Goal: Task Accomplishment & Management: Manage account settings

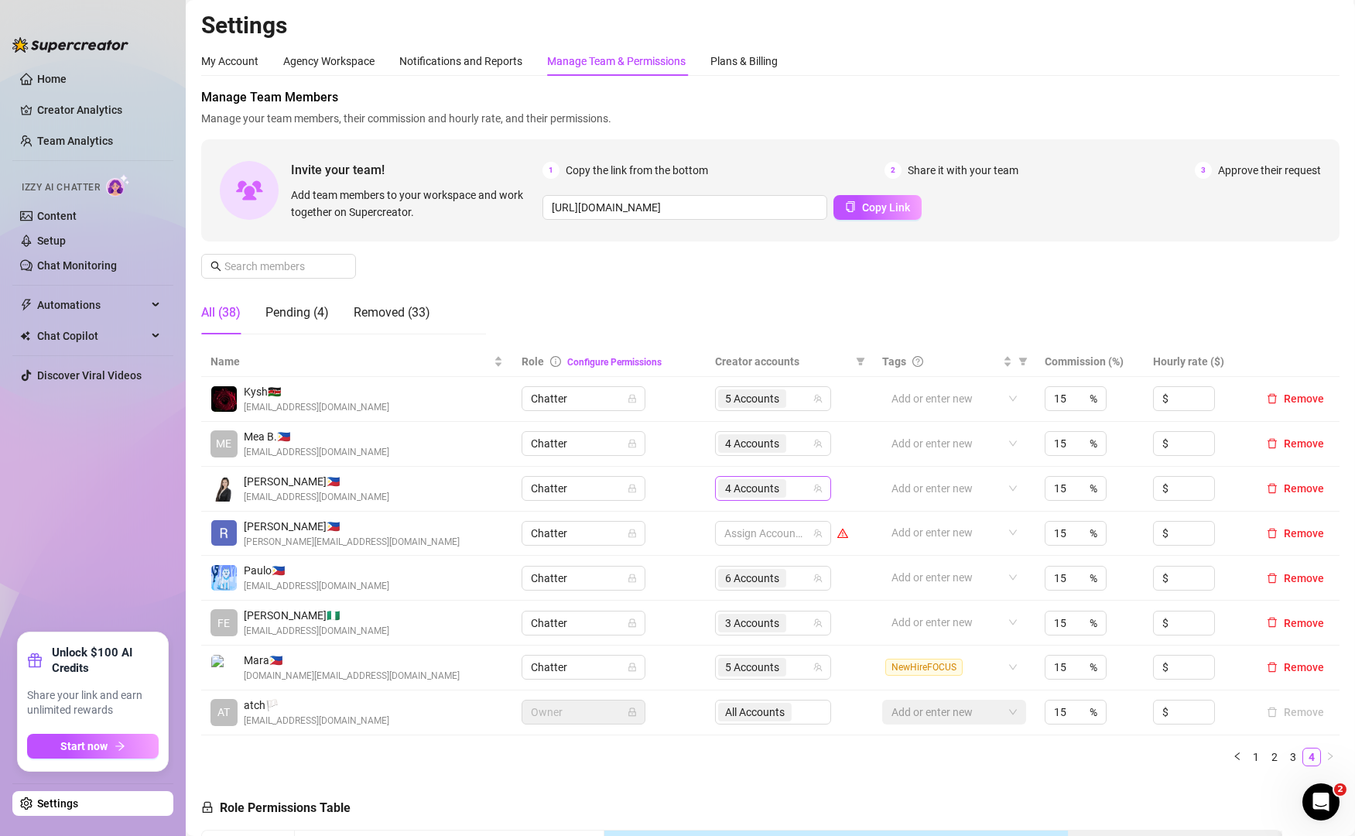
click at [797, 476] on div "4 Accounts" at bounding box center [773, 488] width 116 height 25
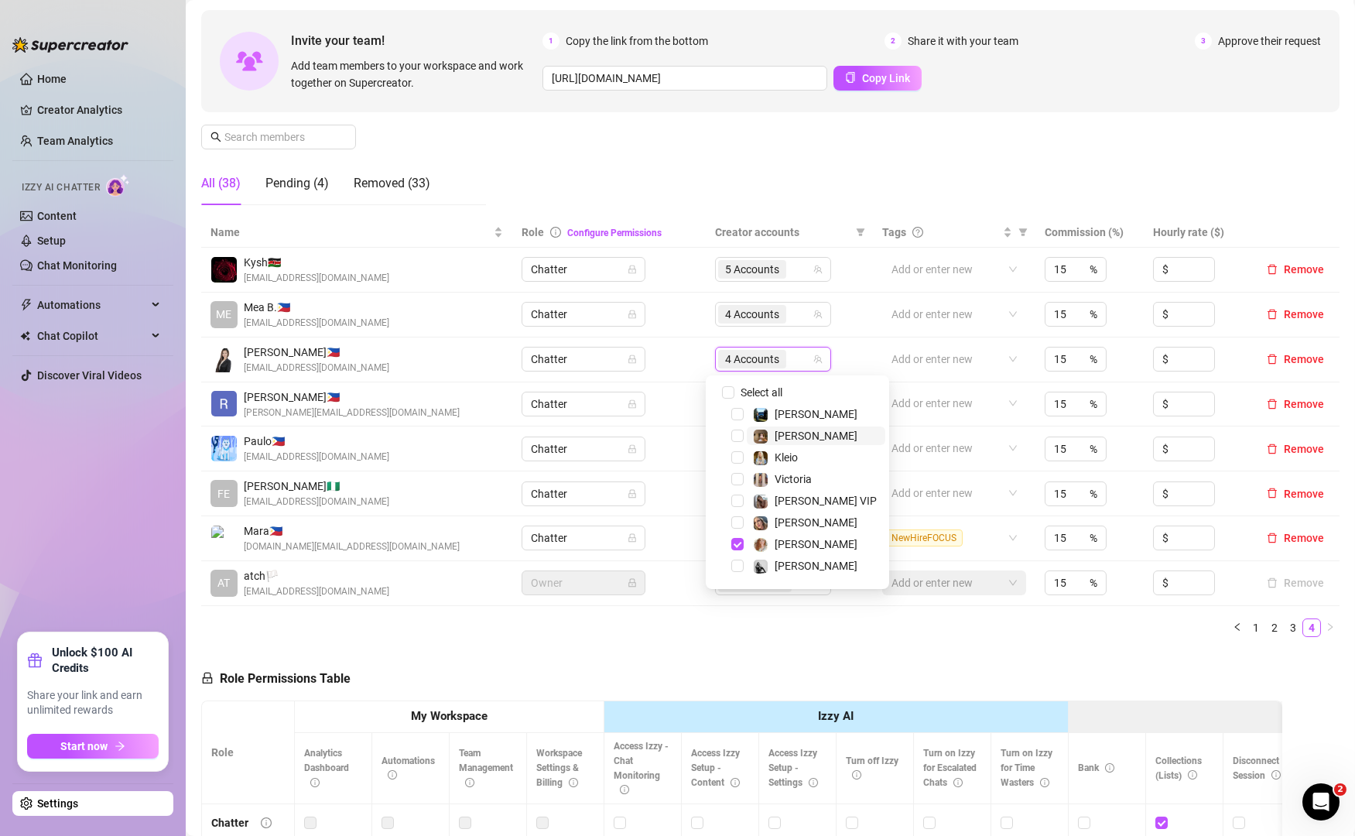
click at [795, 430] on span "[PERSON_NAME]" at bounding box center [816, 436] width 83 height 12
click at [763, 491] on div at bounding box center [760, 500] width 15 height 19
click at [768, 519] on span at bounding box center [760, 522] width 15 height 15
click at [767, 544] on img at bounding box center [761, 545] width 14 height 14
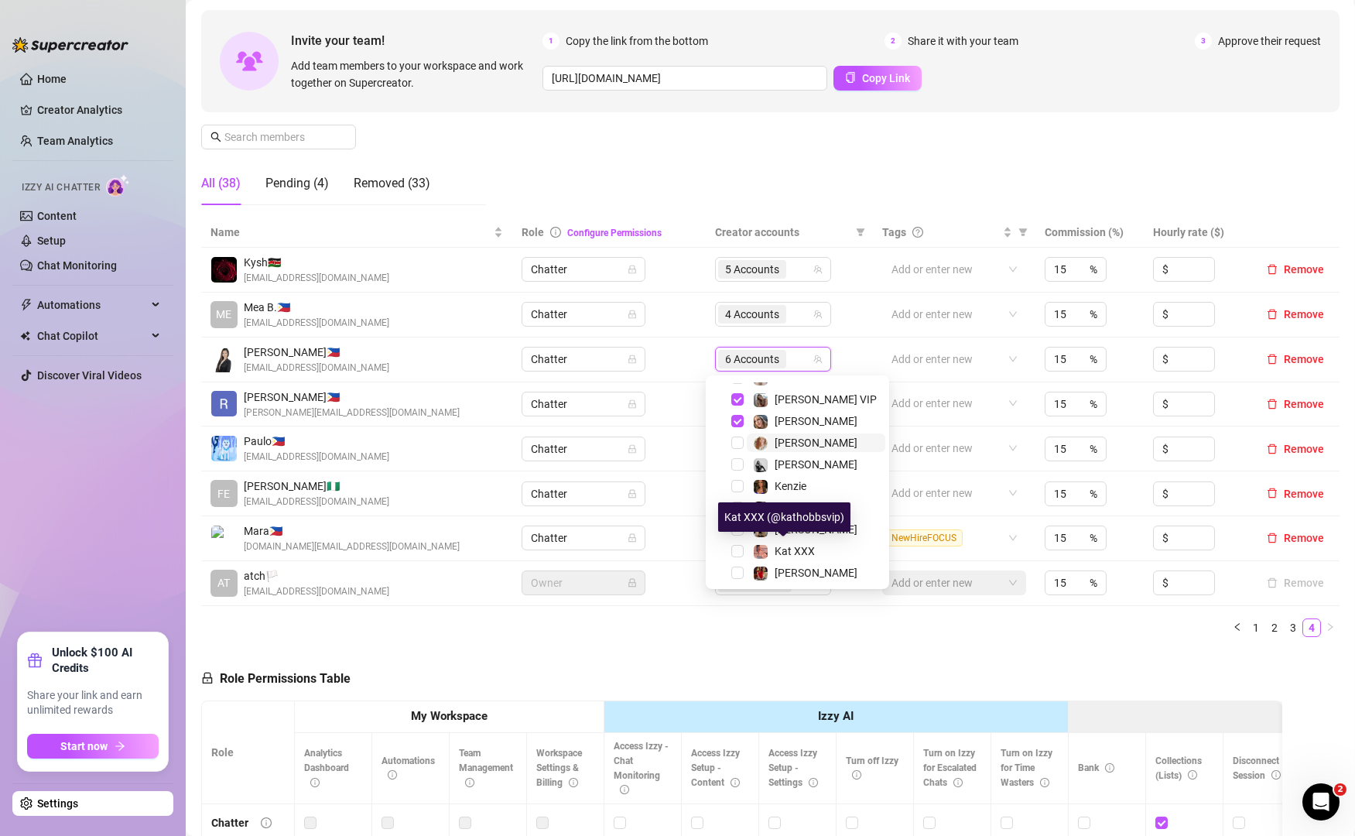
click at [767, 544] on span at bounding box center [760, 551] width 15 height 15
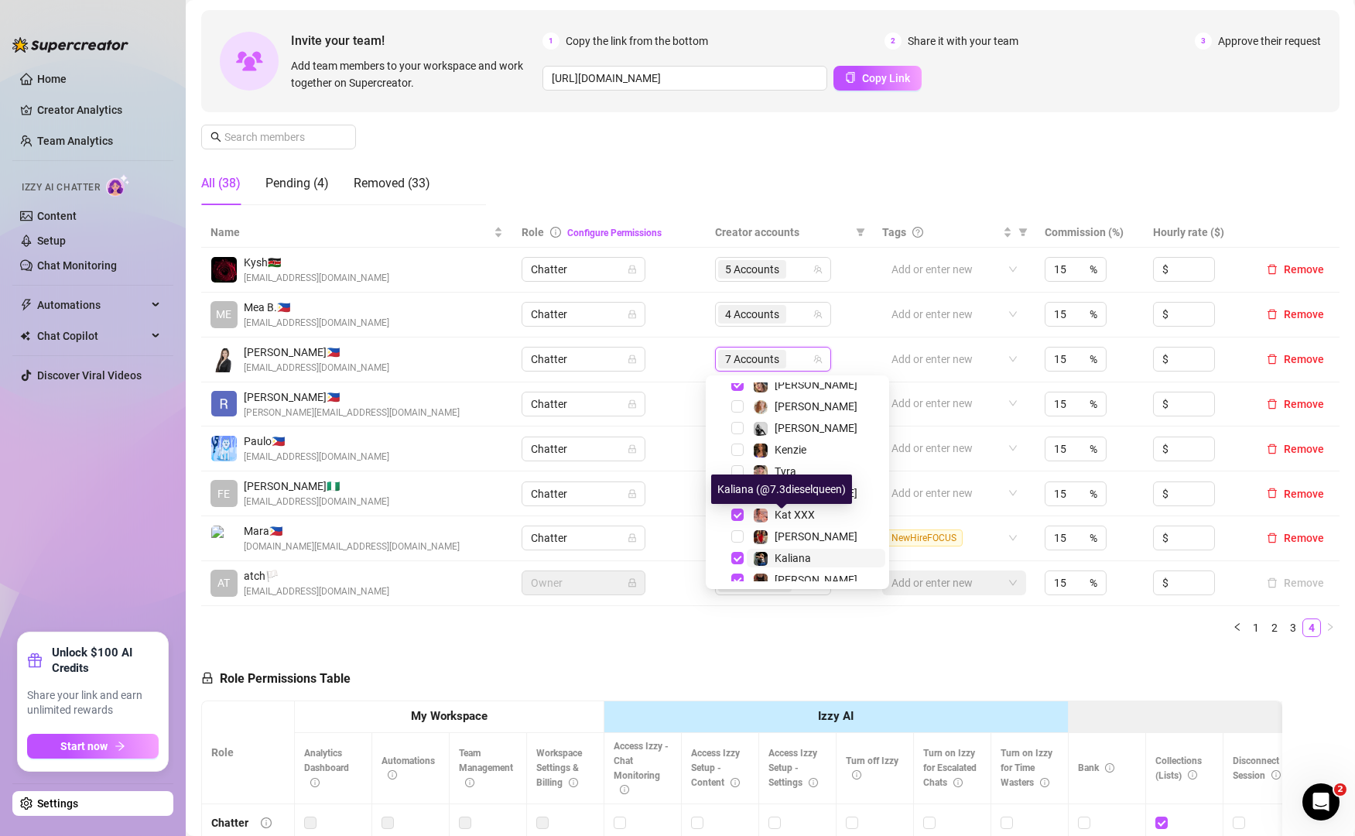
scroll to position [190, 0]
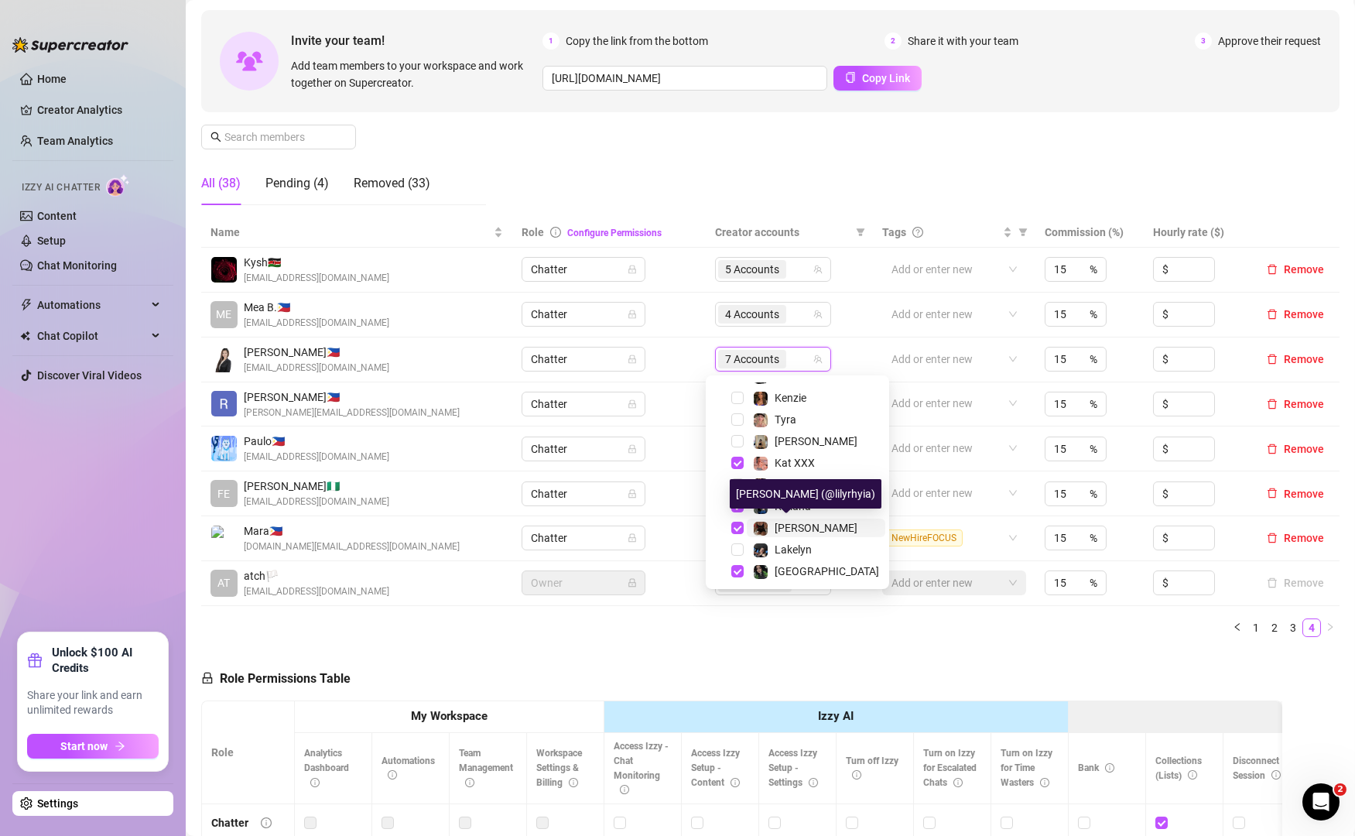
click at [767, 532] on img at bounding box center [761, 529] width 14 height 14
click at [760, 577] on img at bounding box center [761, 572] width 14 height 14
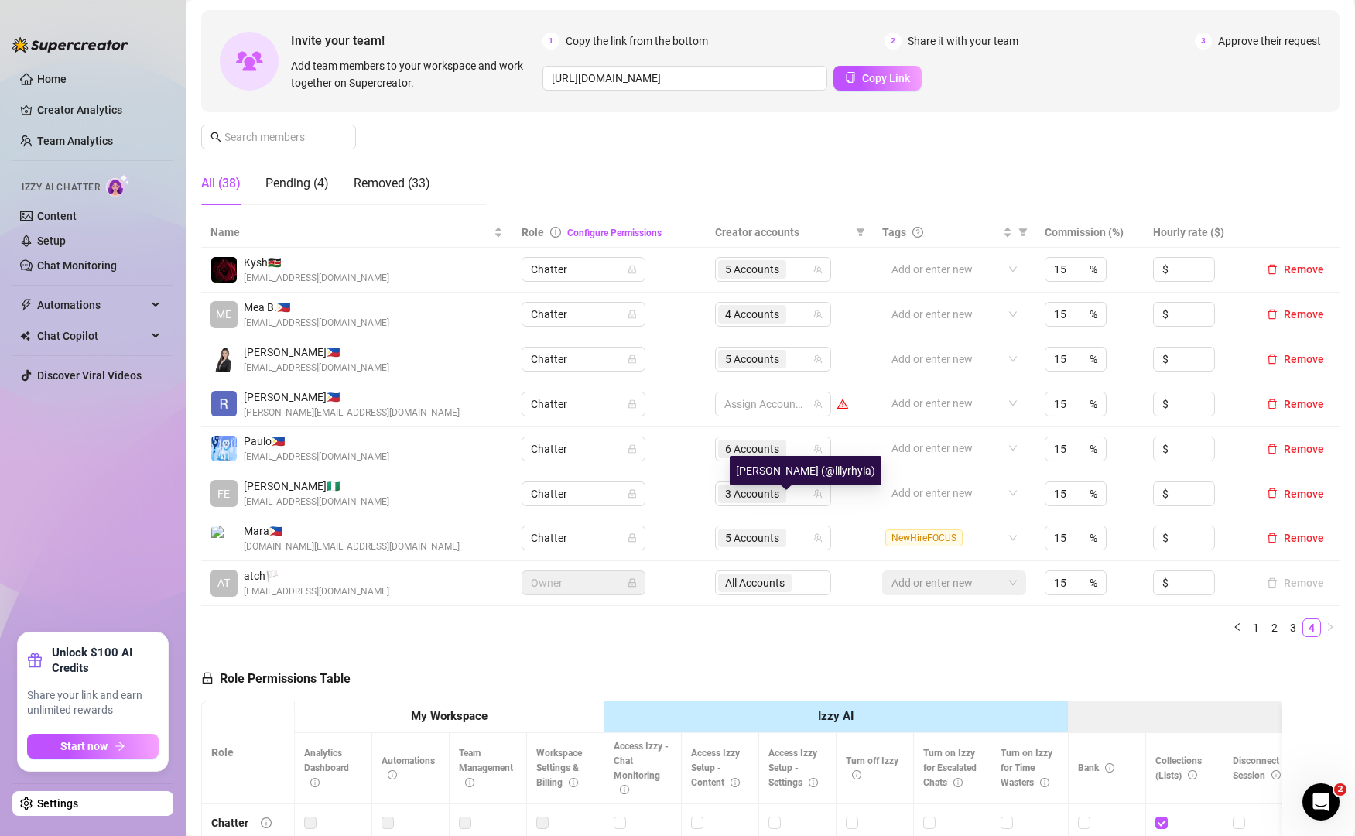
scroll to position [213, 0]
click at [1248, 625] on link "1" at bounding box center [1256, 627] width 17 height 17
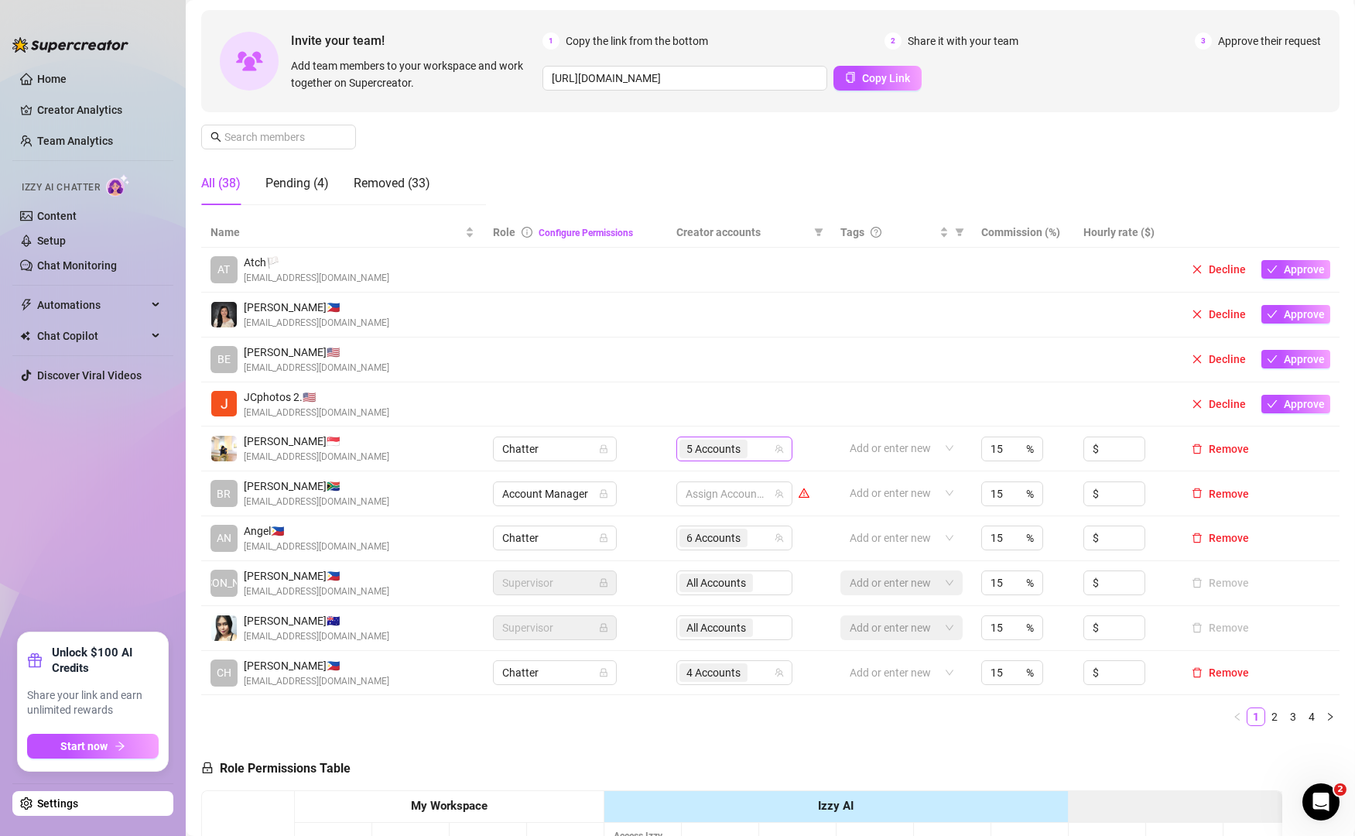
click at [775, 446] on icon "team" at bounding box center [779, 448] width 9 height 9
click at [748, 450] on div "5 Accounts" at bounding box center [726, 449] width 94 height 22
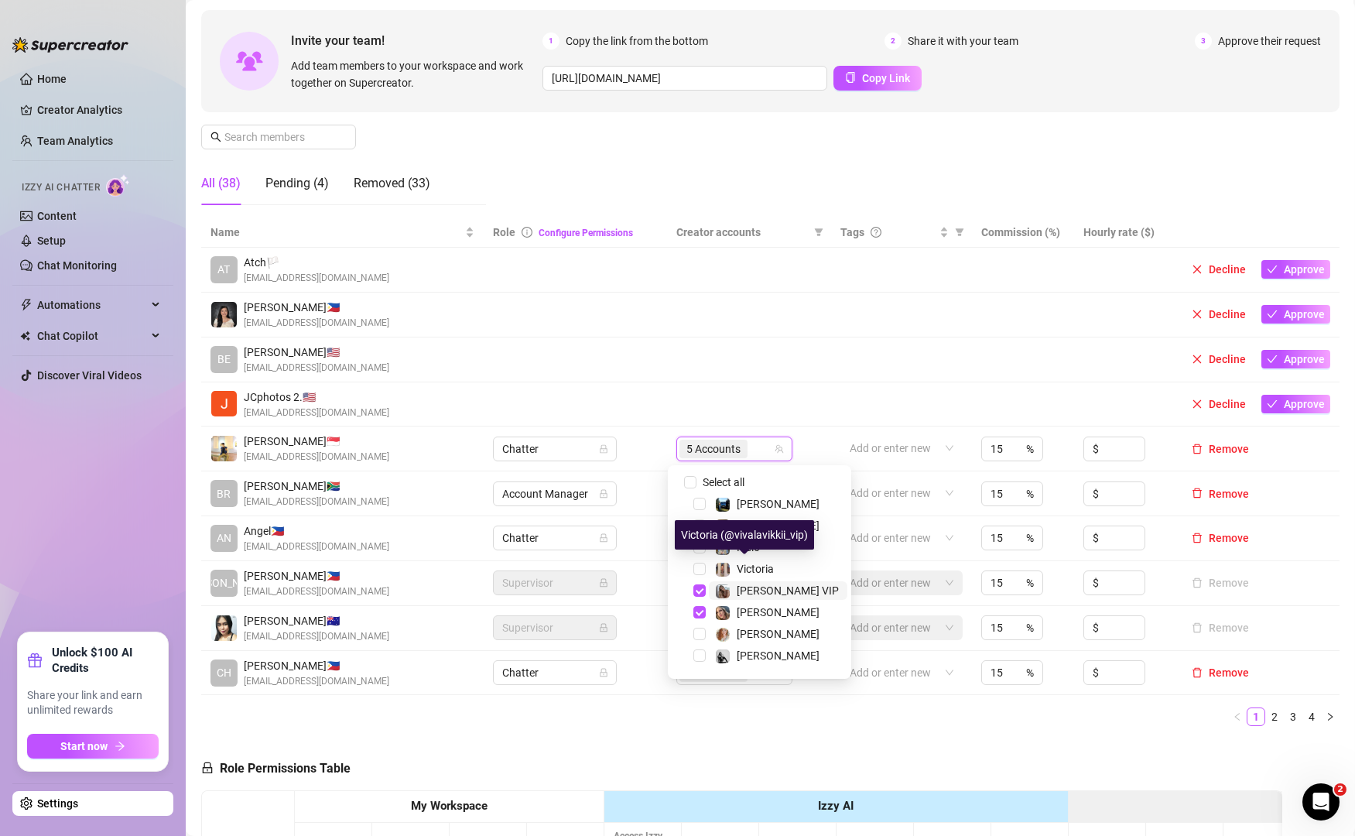
click at [742, 593] on span "[PERSON_NAME] VIP" at bounding box center [788, 590] width 102 height 12
click at [742, 606] on span "[PERSON_NAME]" at bounding box center [778, 612] width 83 height 12
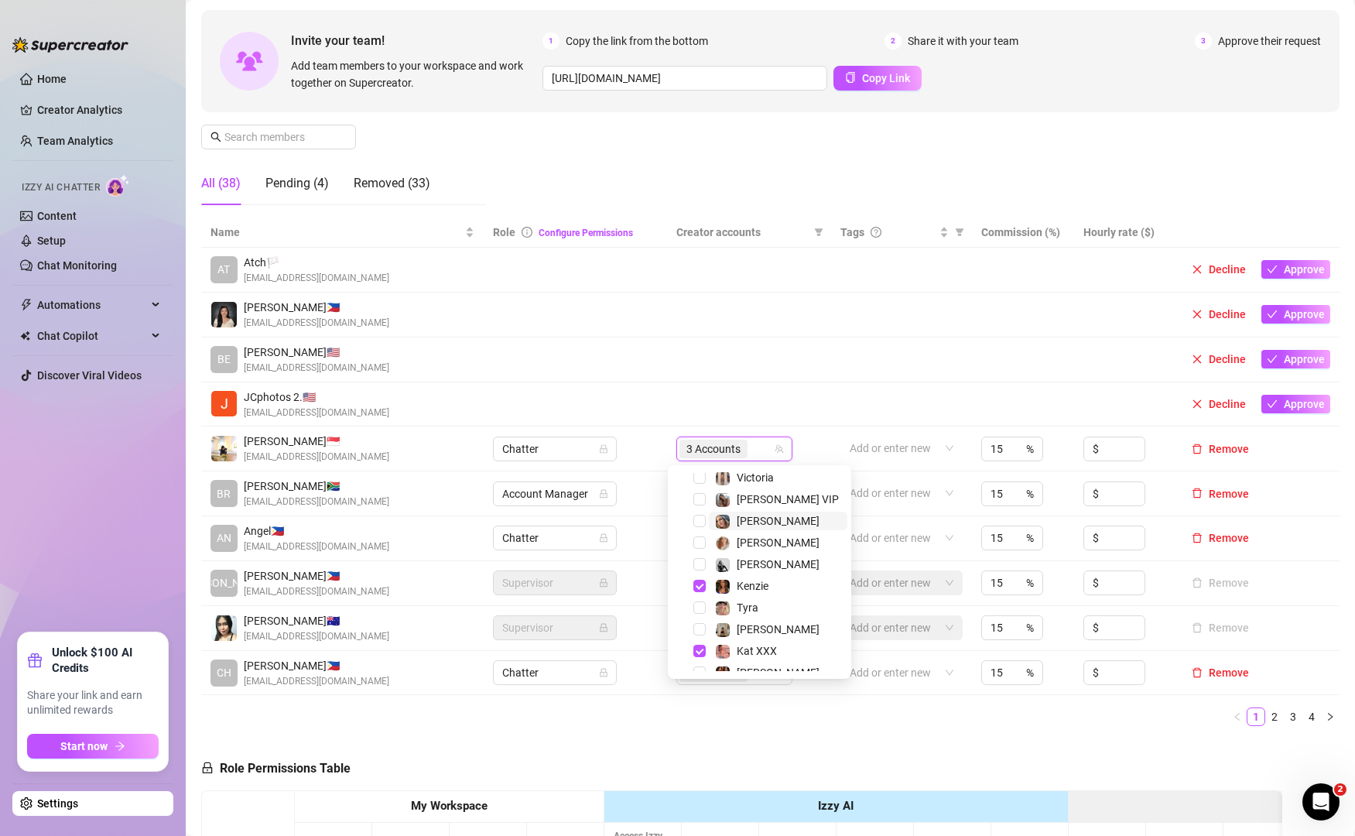
scroll to position [90, 0]
click at [743, 649] on span "Kat XXX" at bounding box center [757, 652] width 40 height 12
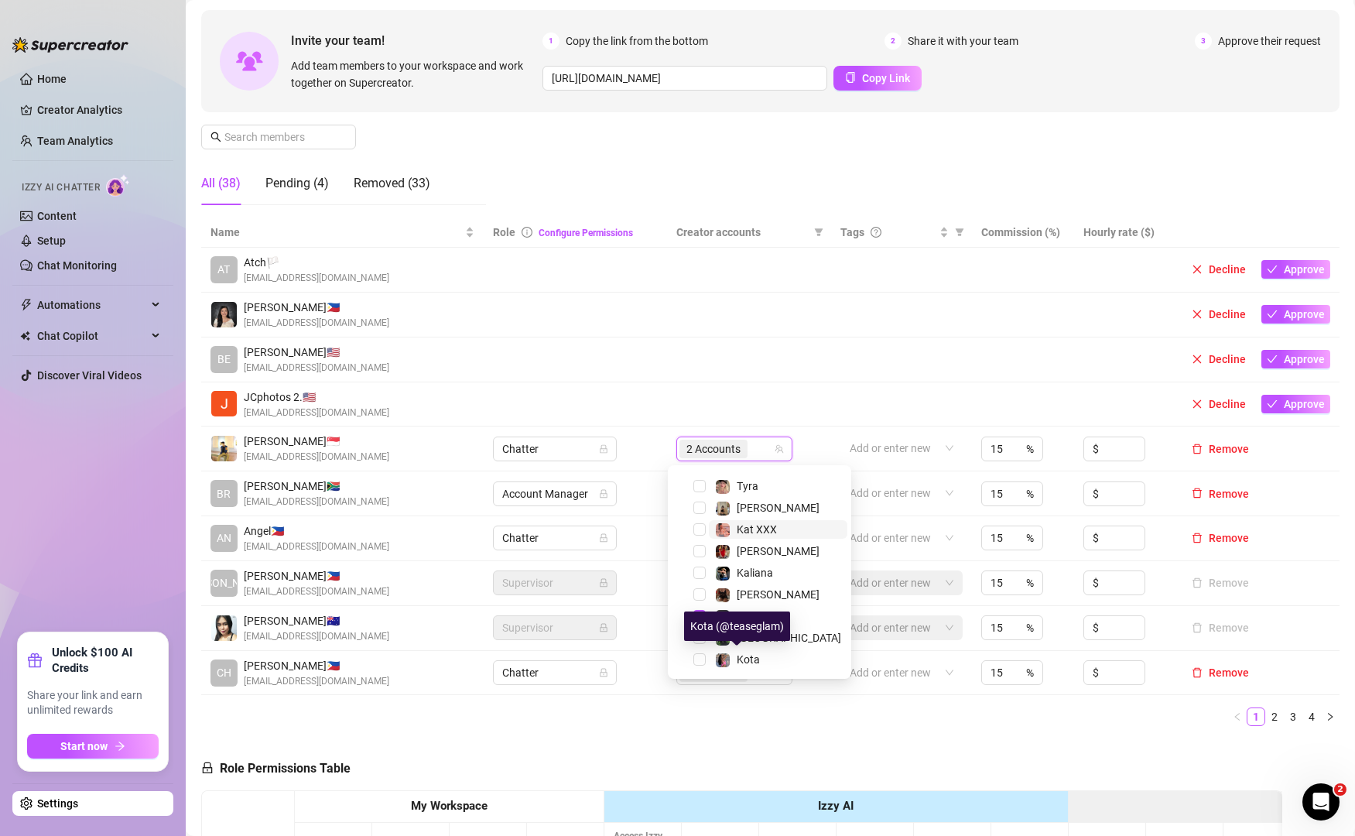
scroll to position [212, 0]
click at [798, 734] on div "Name Role Configure Permissions Creator accounts Tags Commission (%) Hourly rat…" at bounding box center [770, 477] width 1138 height 521
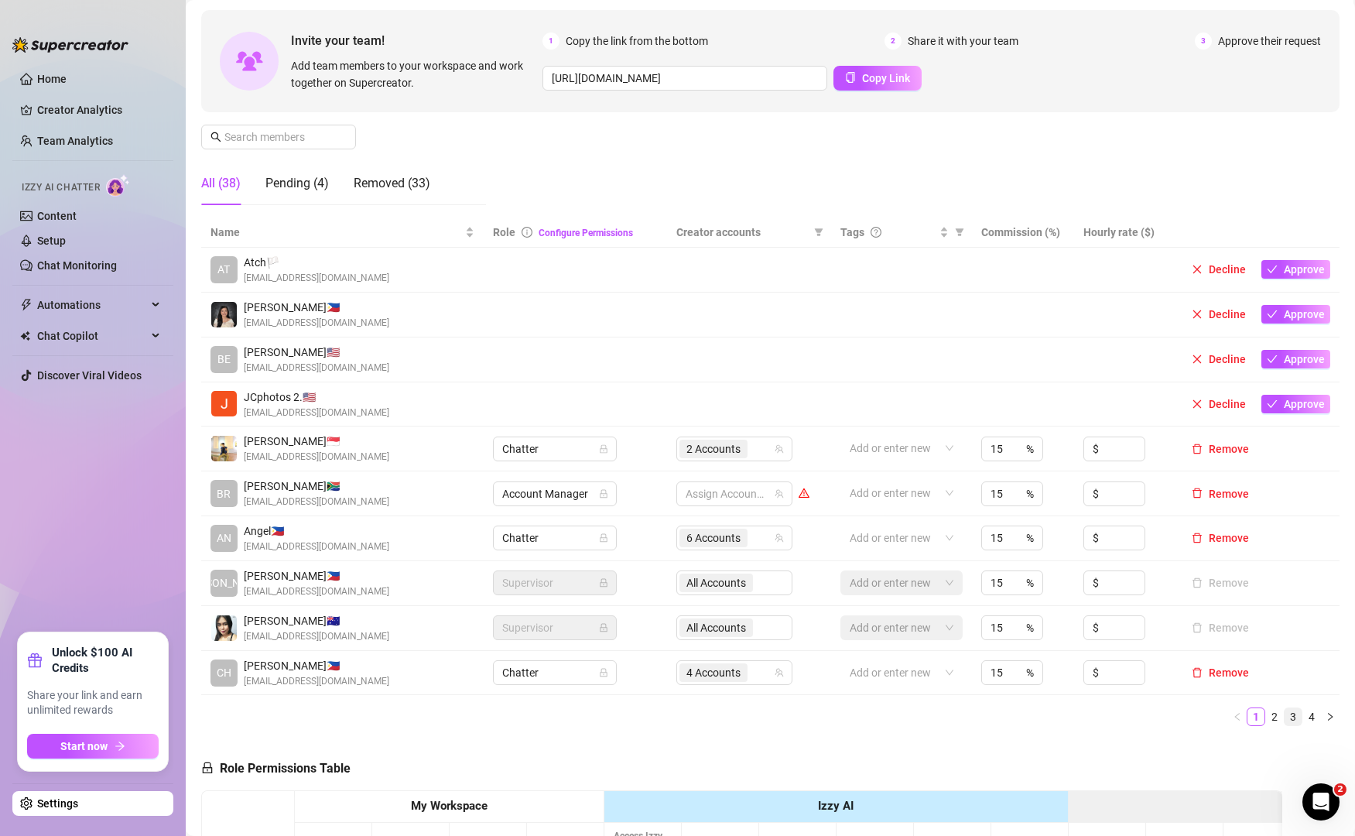
click at [1285, 723] on link "3" at bounding box center [1293, 716] width 17 height 17
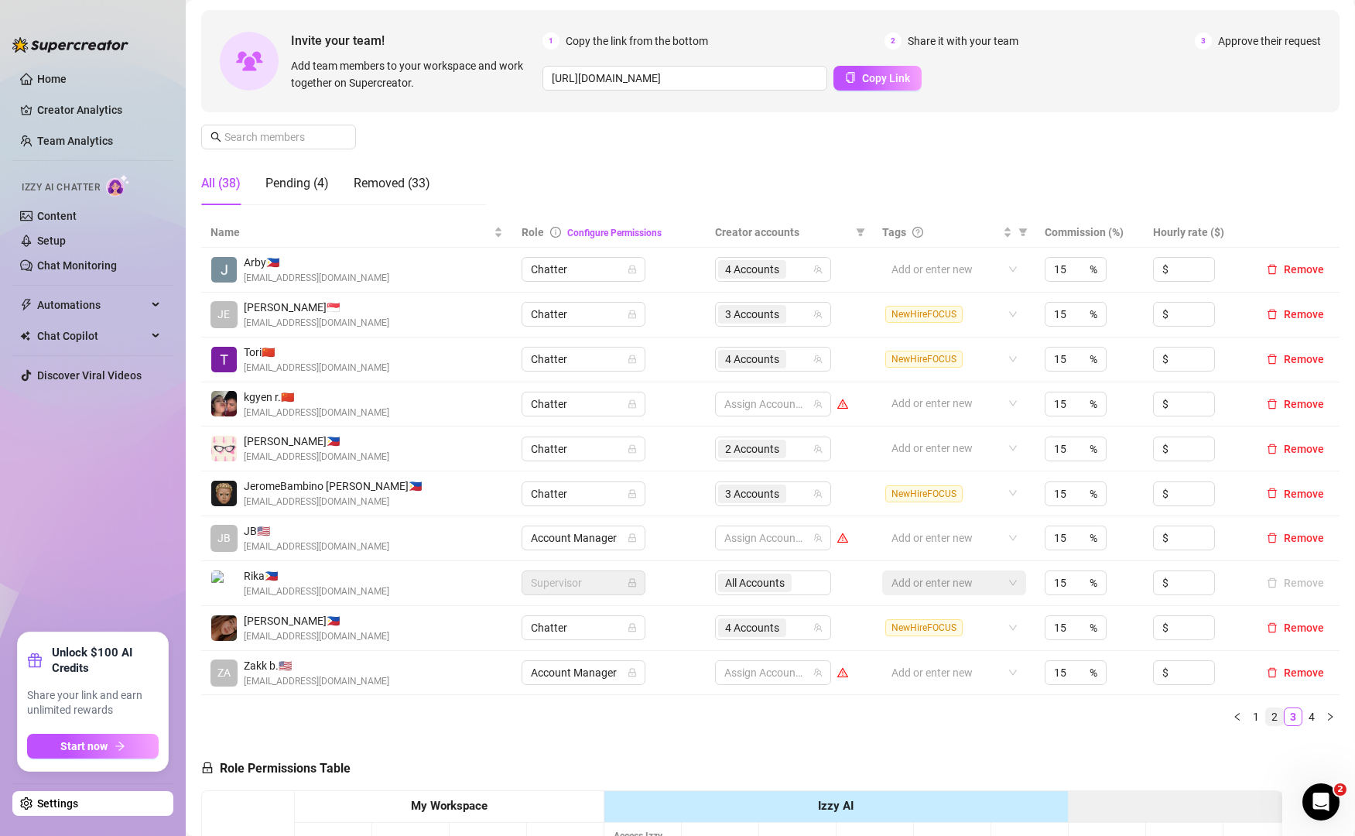
click at [1266, 722] on link "2" at bounding box center [1274, 716] width 17 height 17
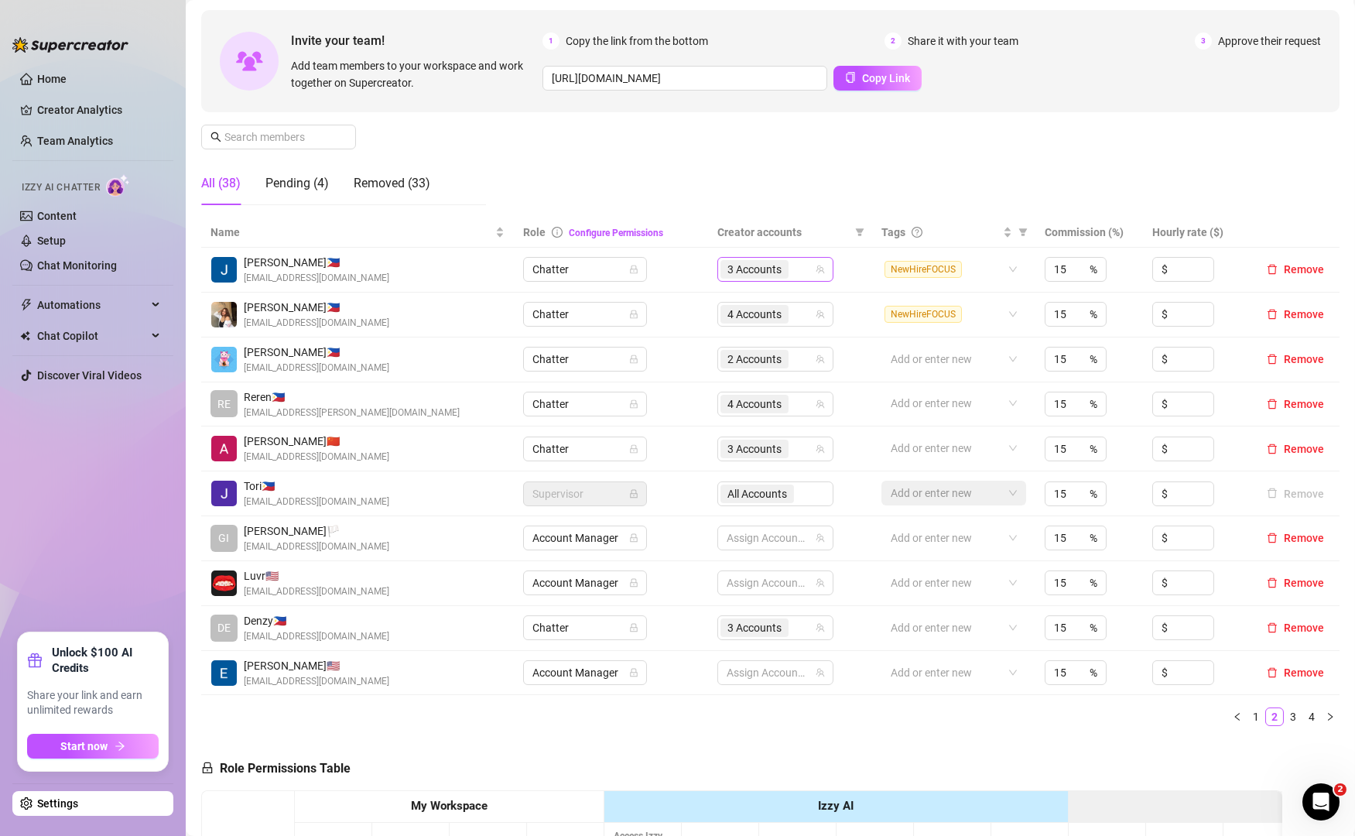
click at [795, 270] on div "3 Accounts" at bounding box center [767, 269] width 94 height 22
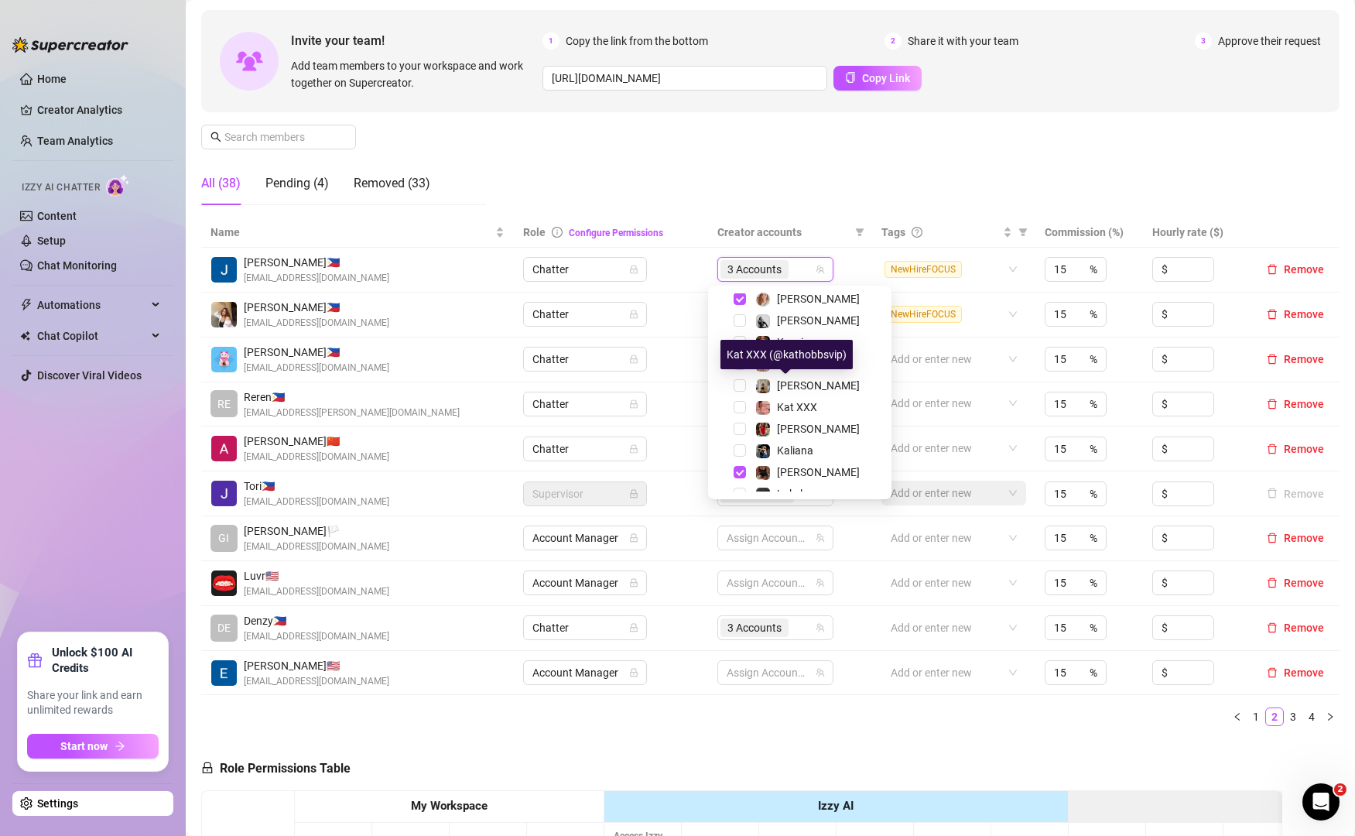
scroll to position [214, 0]
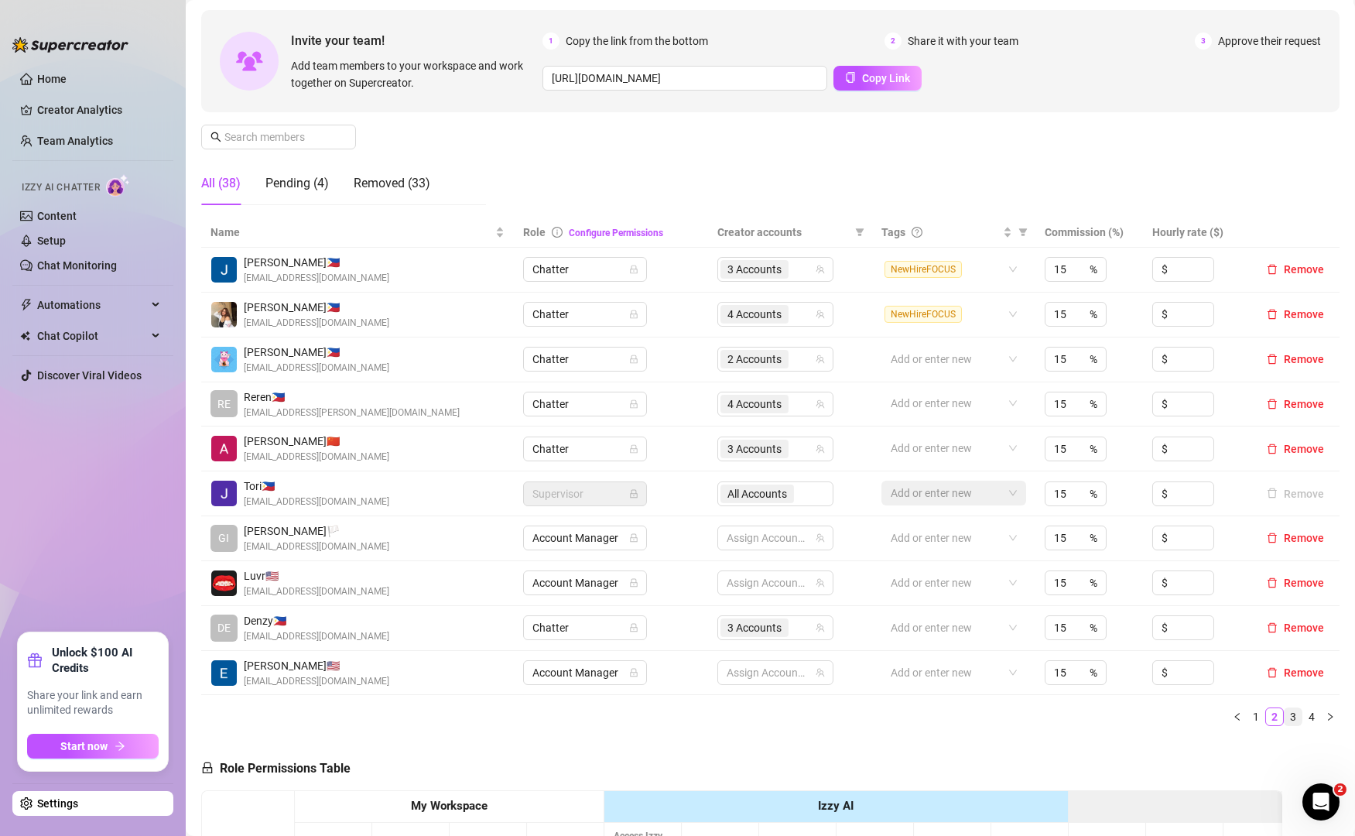
click at [1285, 718] on link "3" at bounding box center [1293, 716] width 17 height 17
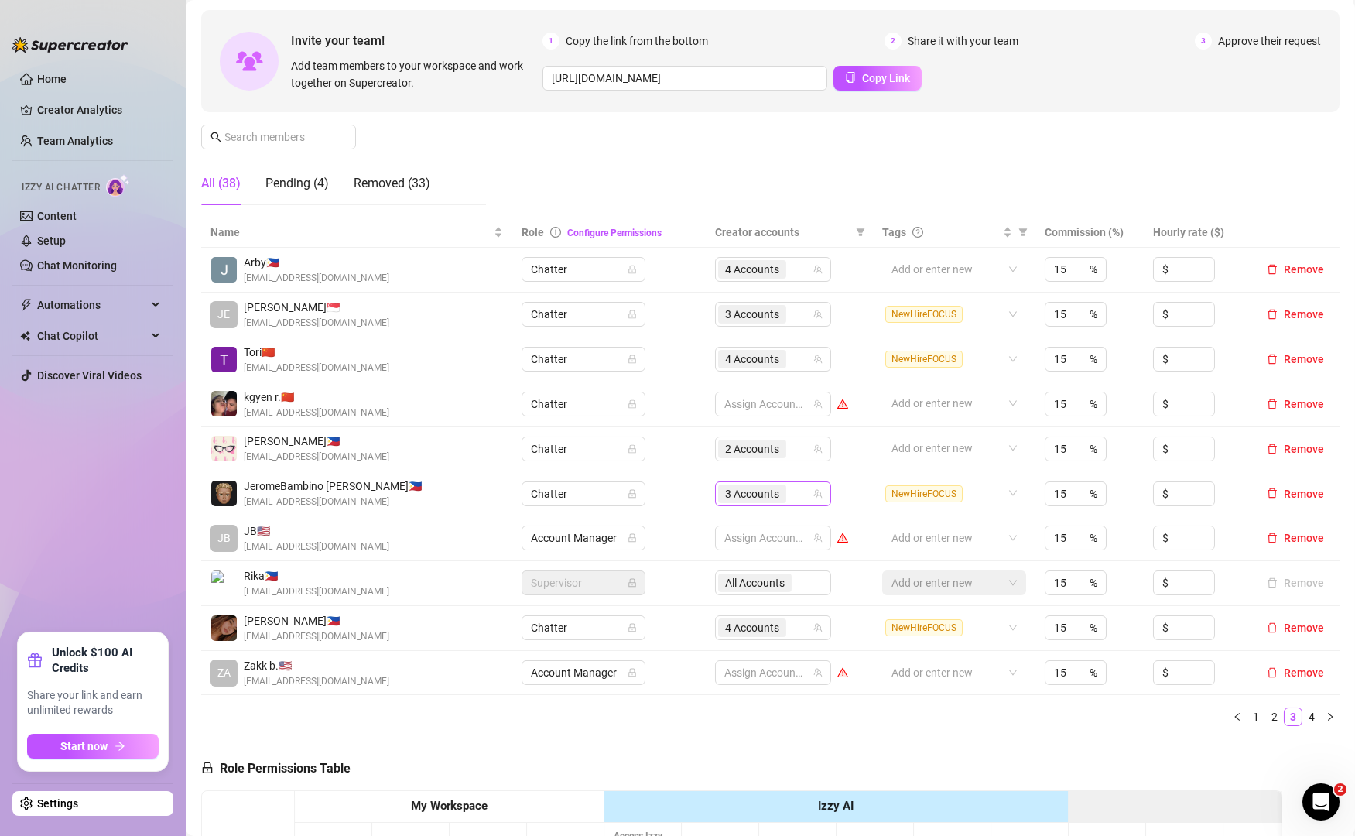
click at [803, 498] on div "3 Accounts" at bounding box center [773, 493] width 116 height 25
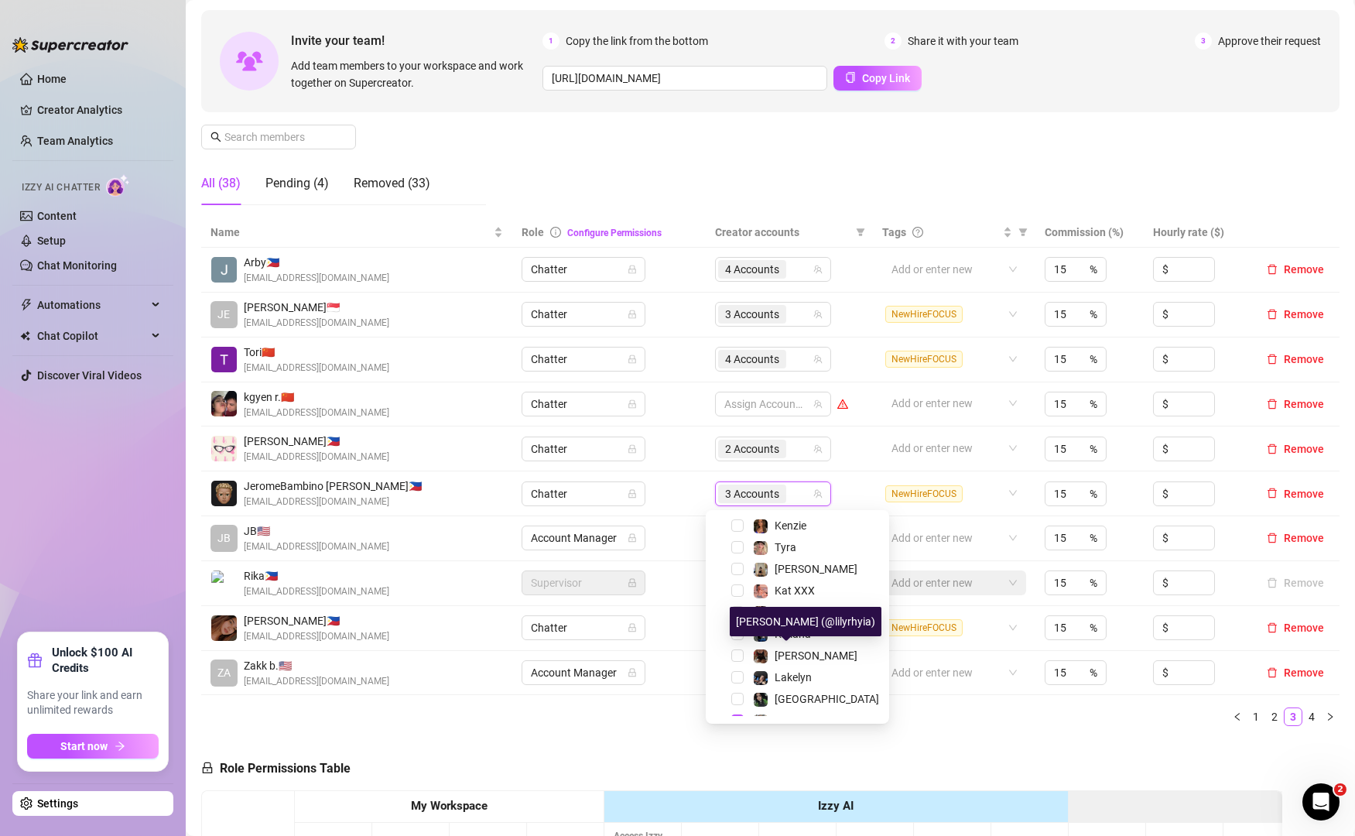
scroll to position [213, 0]
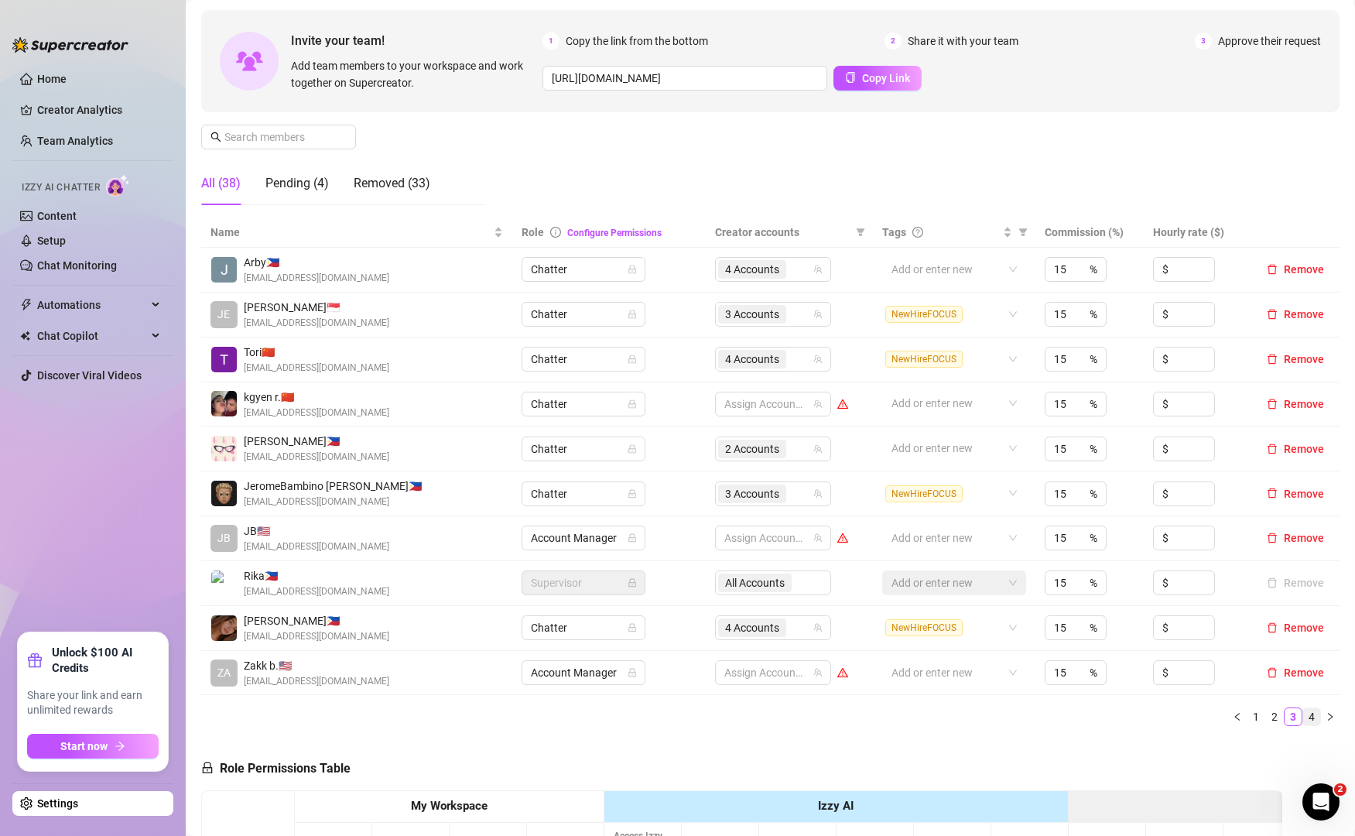
click at [1303, 717] on link "4" at bounding box center [1311, 716] width 17 height 17
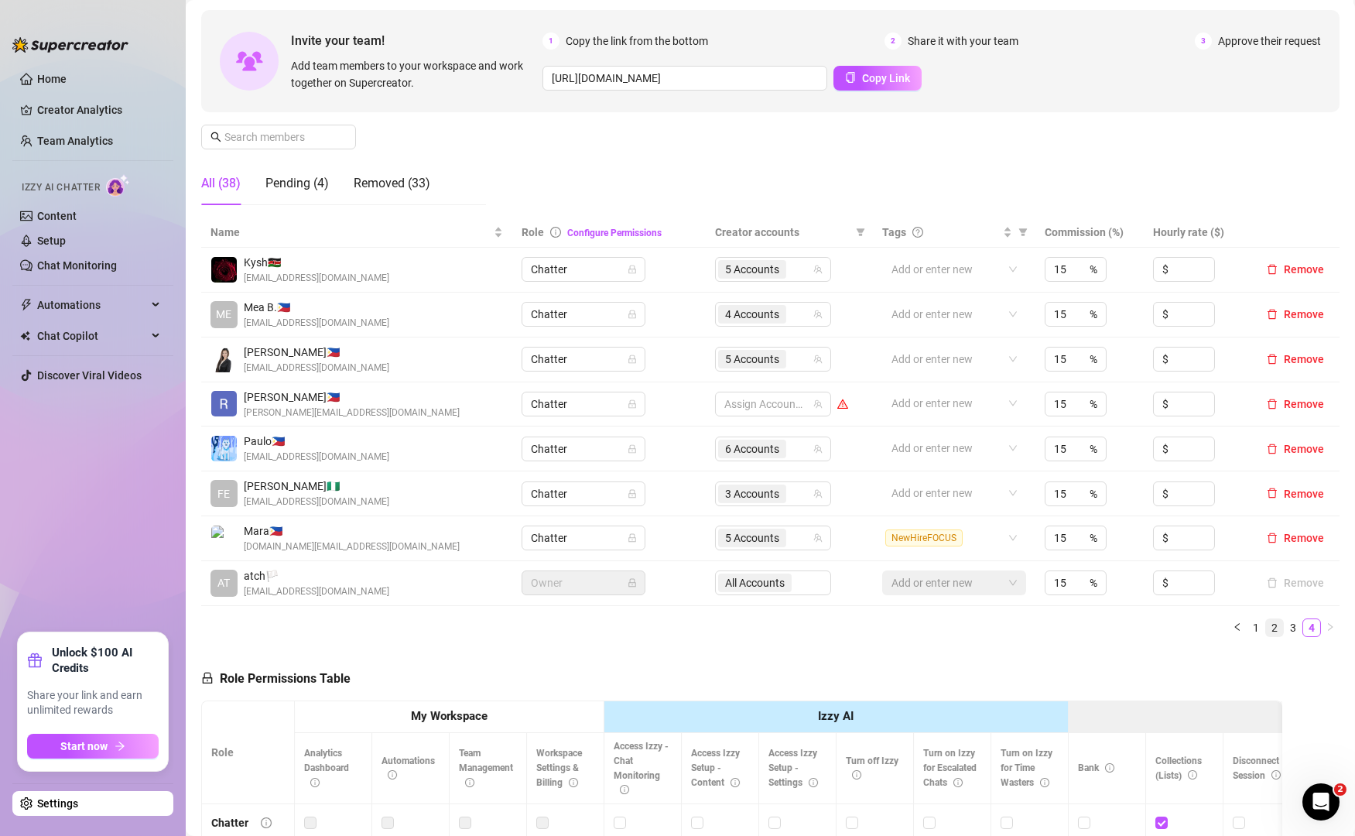
click at [1266, 631] on link "2" at bounding box center [1274, 627] width 17 height 17
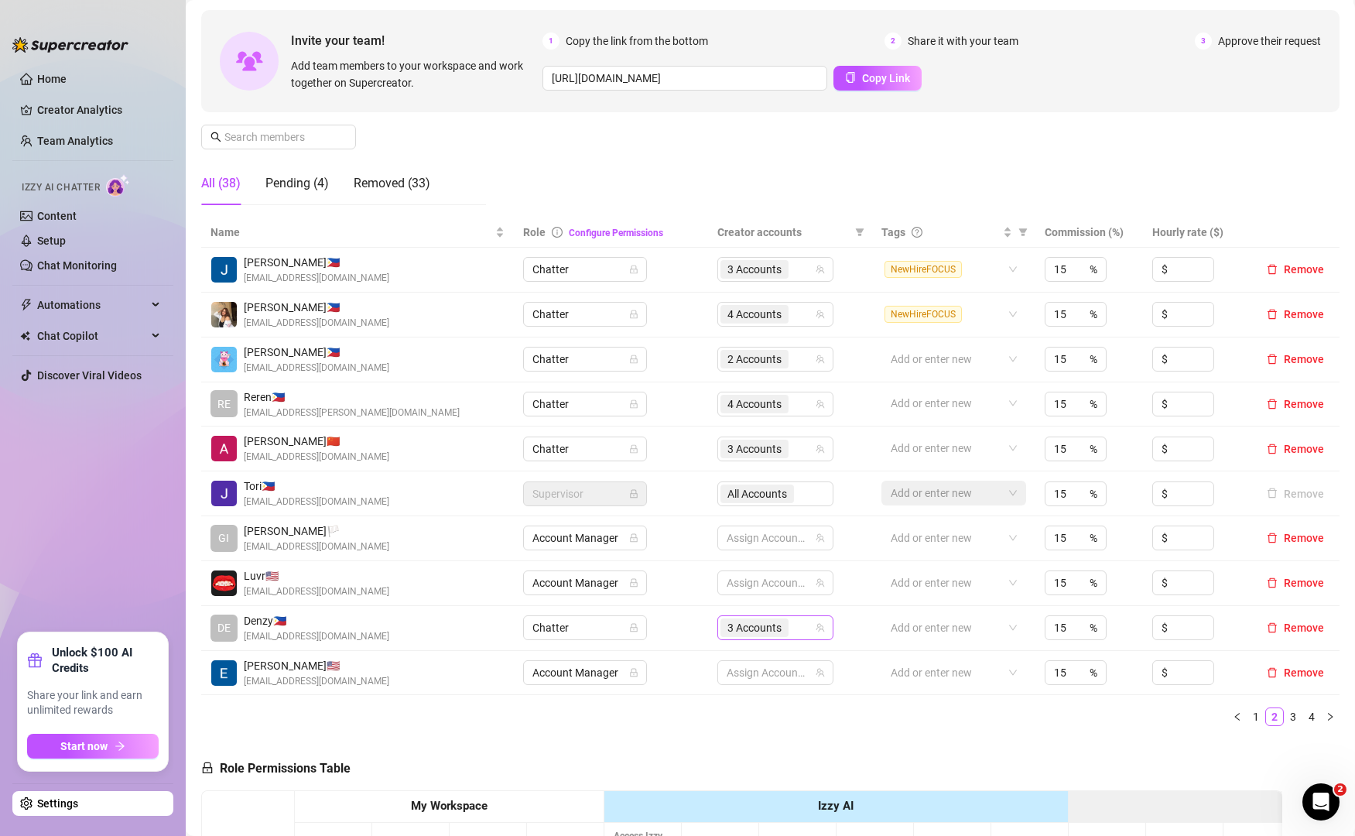
click at [792, 625] on input "search" at bounding box center [793, 627] width 3 height 19
